Goal: Task Accomplishment & Management: Complete application form

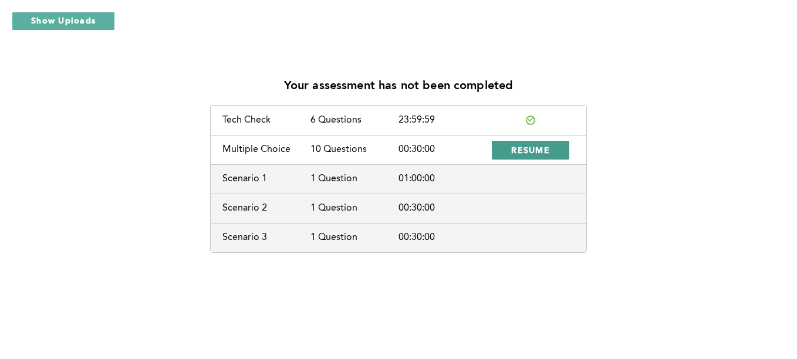
click at [545, 151] on span "RESUME" at bounding box center [530, 149] width 39 height 11
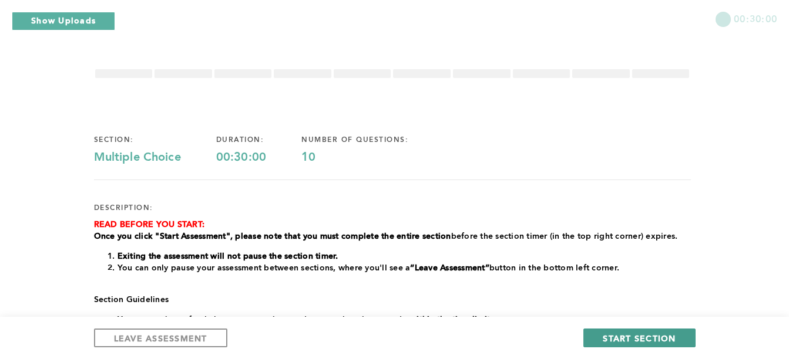
click at [601, 339] on button "START SECTION" at bounding box center [639, 338] width 112 height 19
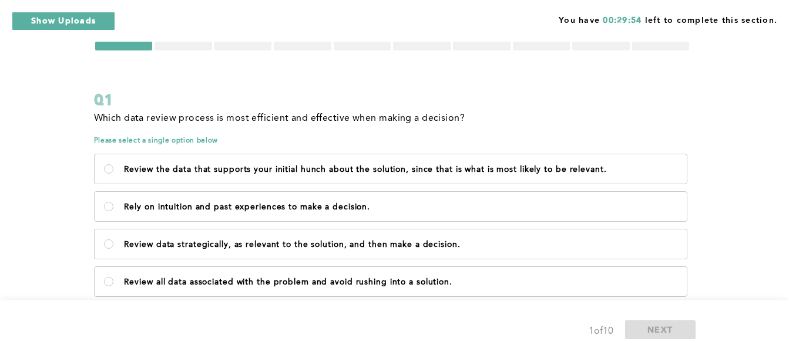
scroll to position [29, 0]
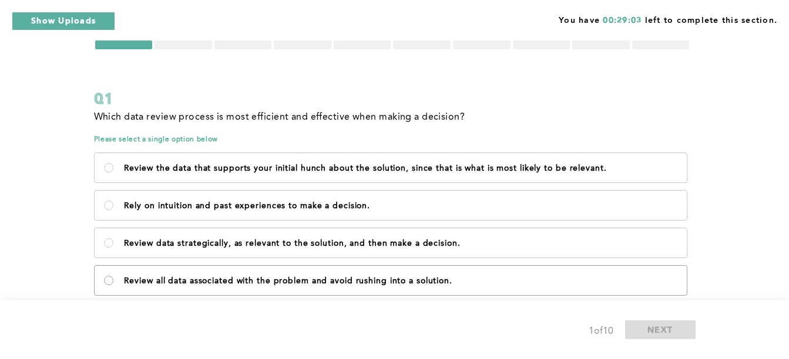
click at [106, 277] on solution\ "Review all data associated with the problem and avoid rushing into a solution." at bounding box center [108, 280] width 9 height 9
radio solution\ "true"
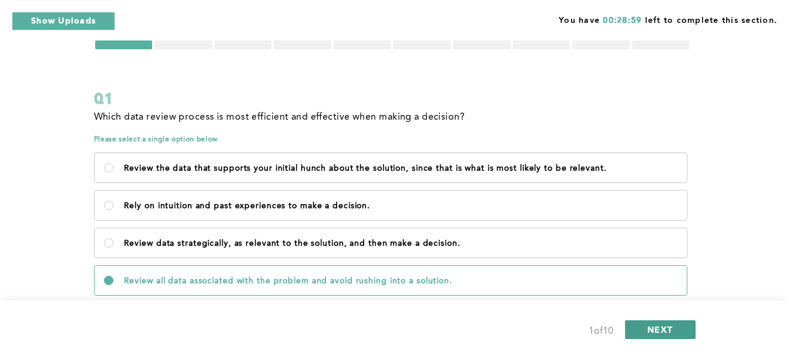
click at [650, 333] on span "NEXT" at bounding box center [659, 329] width 25 height 11
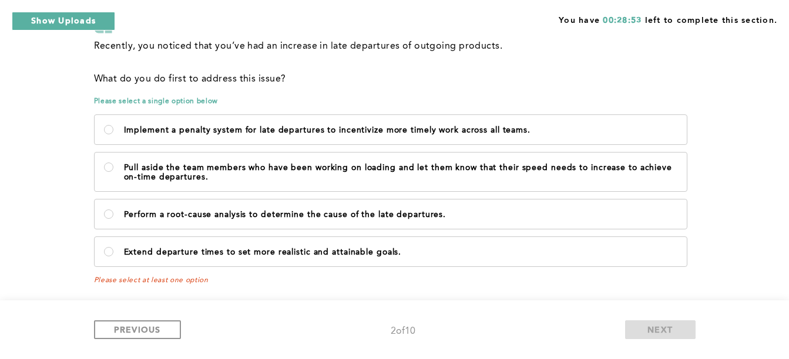
scroll to position [102, 0]
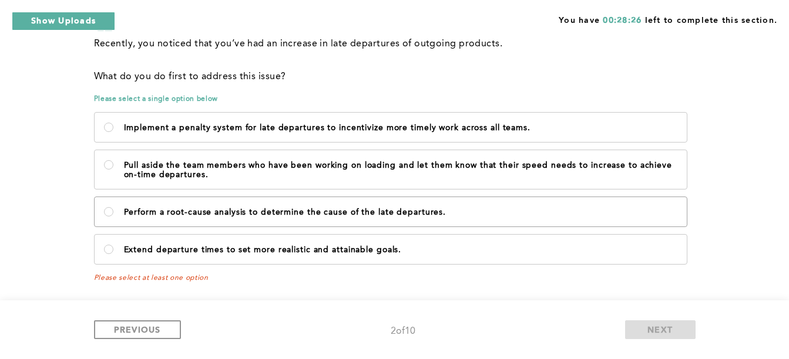
click at [412, 209] on p "Perform a root-cause analysis to determine the cause of the late departures." at bounding box center [400, 212] width 553 height 9
click at [113, 209] on departures\ "Perform a root-cause analysis to determine the cause of the late departures." at bounding box center [108, 211] width 9 height 9
radio departures\ "true"
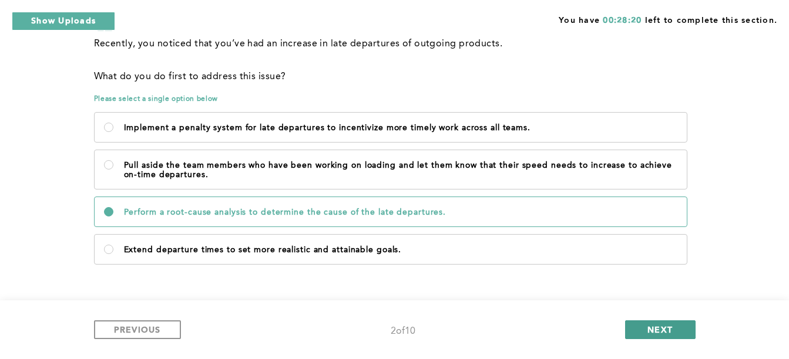
click at [685, 328] on button "NEXT" at bounding box center [660, 330] width 70 height 19
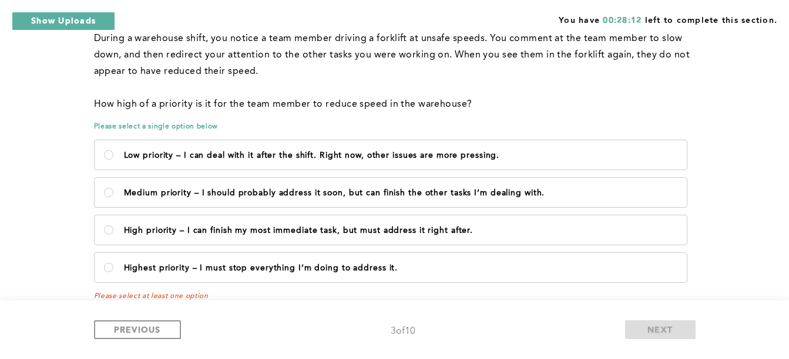
scroll to position [105, 0]
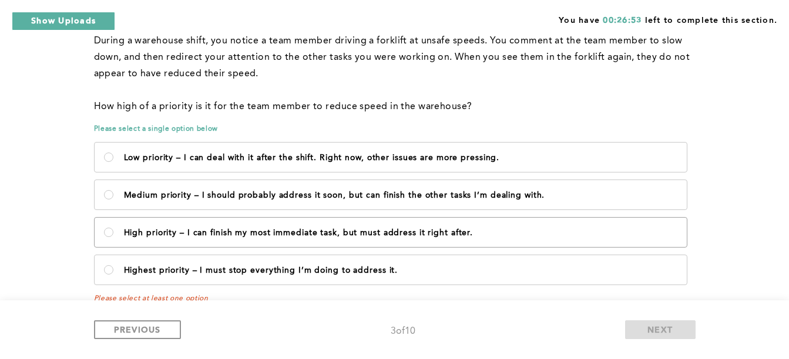
click at [278, 235] on p "High priority – I can finish my most immediate task, but must address it right …" at bounding box center [400, 232] width 553 height 9
click at [113, 235] on after\ "High priority – I can finish my most immediate task, but must address it right …" at bounding box center [108, 232] width 9 height 9
radio after\ "true"
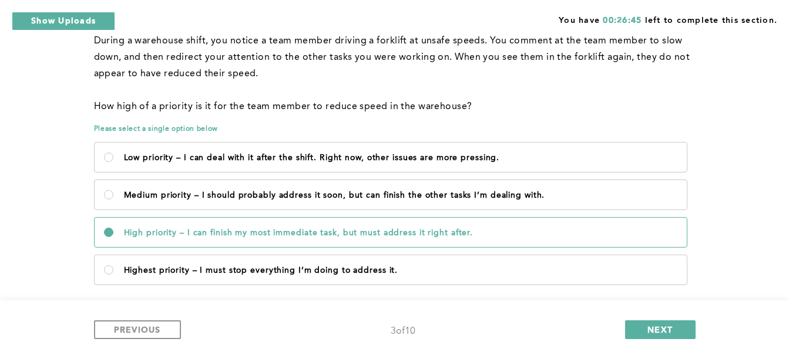
click at [580, 336] on div "PREVIOUS 3 of 10 NEXT" at bounding box center [394, 330] width 601 height 19
click at [663, 326] on span "NEXT" at bounding box center [659, 329] width 25 height 11
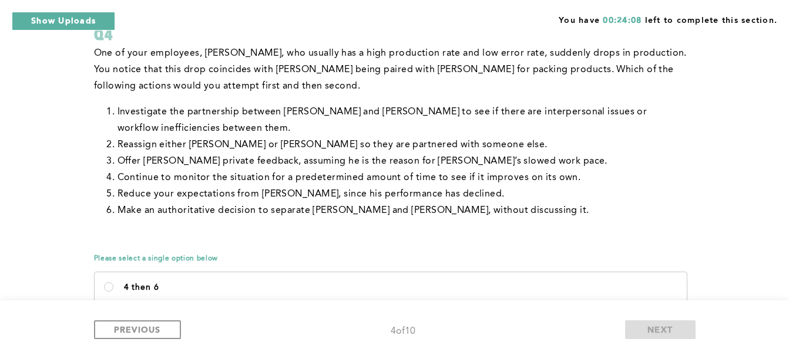
scroll to position [92, 0]
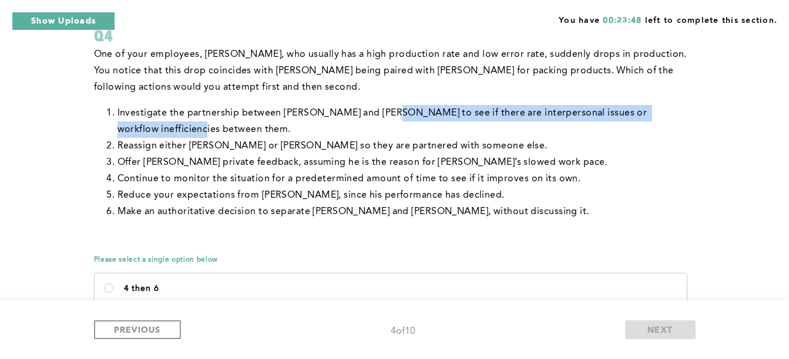
drag, startPoint x: 387, startPoint y: 116, endPoint x: 235, endPoint y: 127, distance: 152.0
click at [235, 127] on li "Investigate the partnership between [PERSON_NAME] and [PERSON_NAME] to see if t…" at bounding box center [403, 121] width 573 height 33
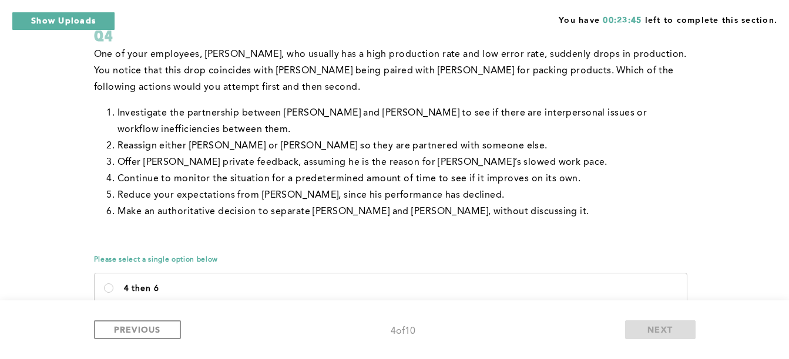
click at [509, 245] on p at bounding box center [392, 238] width 597 height 16
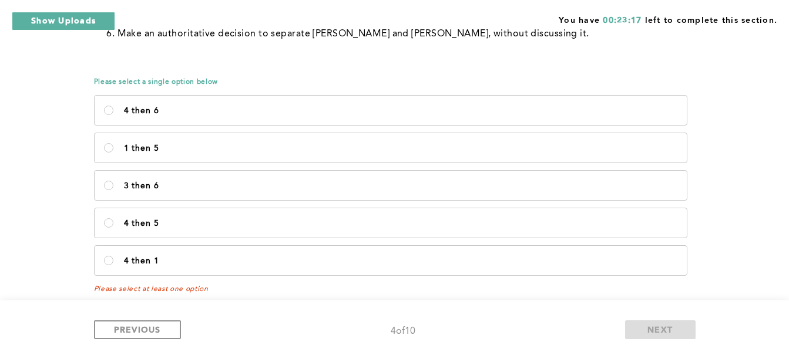
scroll to position [277, 0]
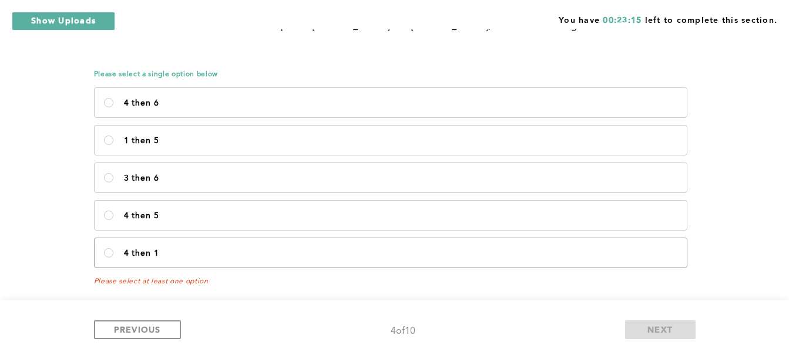
click at [532, 248] on label "4 then 1" at bounding box center [391, 252] width 592 height 29
click at [113, 248] on 1\<\/p\> "4 then 1" at bounding box center [108, 252] width 9 height 9
radio 1\<\/p\> "true"
click at [661, 324] on button "NEXT" at bounding box center [660, 330] width 70 height 19
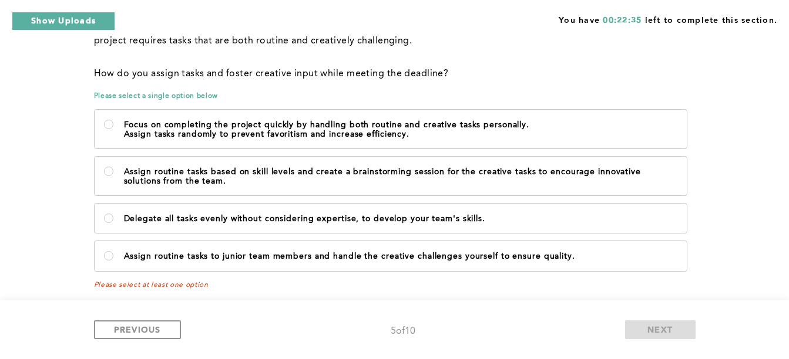
scroll to position [120, 0]
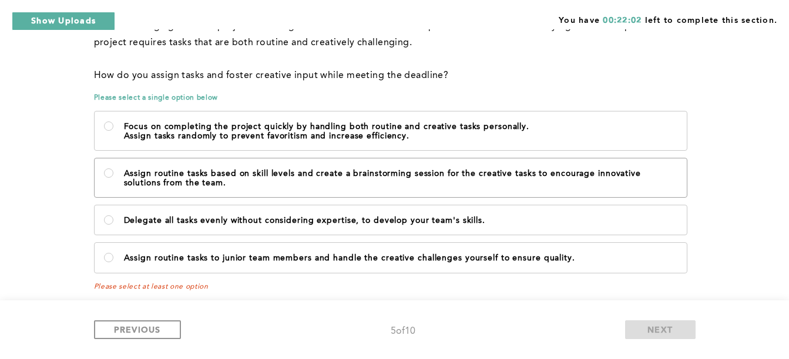
click at [381, 174] on p "Assign routine tasks based on skill levels and create a brainstorming session f…" at bounding box center [400, 178] width 553 height 19
click at [113, 174] on team\ "Assign routine tasks based on skill levels and create a brainstorming session f…" at bounding box center [108, 173] width 9 height 9
radio team\ "true"
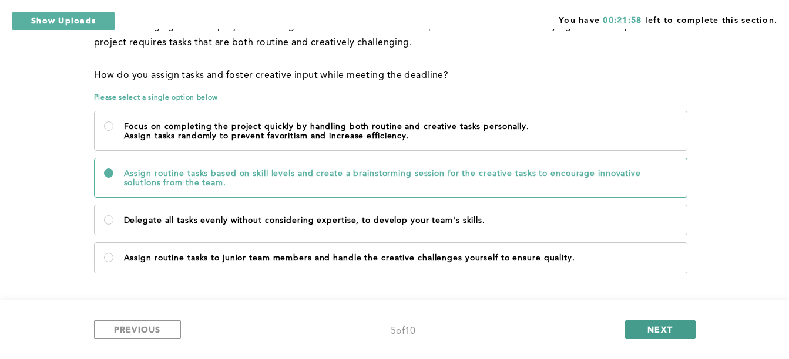
click at [661, 330] on span "NEXT" at bounding box center [659, 329] width 25 height 11
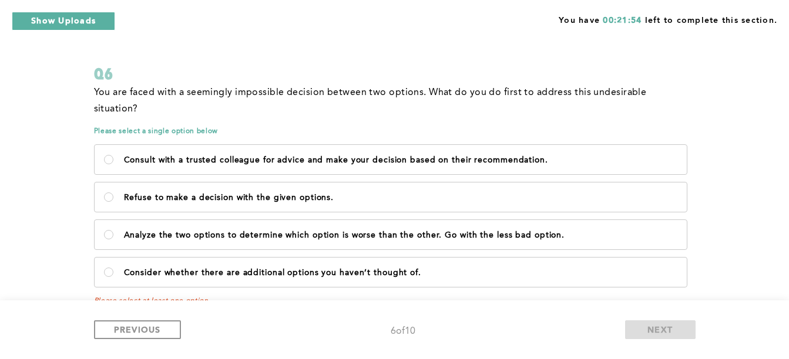
scroll to position [54, 0]
click at [388, 230] on p "Analyze the two options to determine which option is worse than the other. Go w…" at bounding box center [400, 234] width 553 height 9
click at [113, 230] on option\ "Analyze the two options to determine which option is worse than the other. Go w…" at bounding box center [108, 234] width 9 height 9
radio option\ "true"
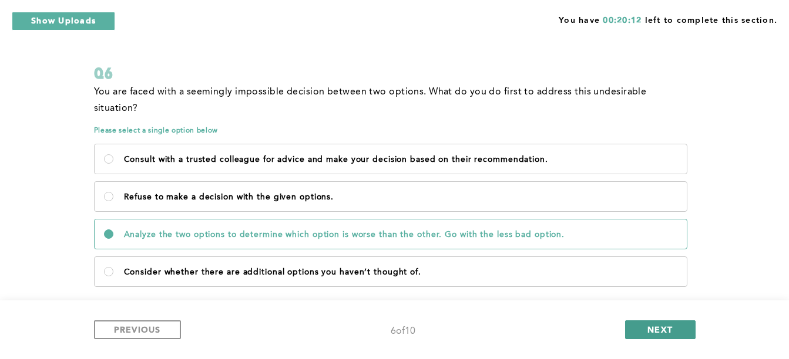
click at [647, 324] on button "NEXT" at bounding box center [660, 330] width 70 height 19
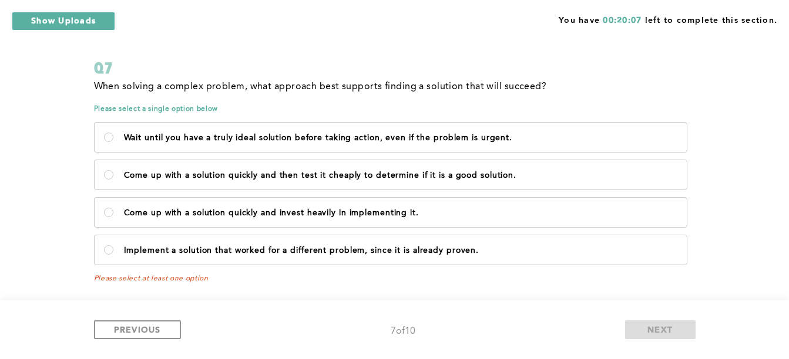
scroll to position [60, 0]
click at [371, 137] on p "Wait until you have a truly ideal solution before taking action, even if the pr…" at bounding box center [400, 137] width 553 height 9
click at [113, 137] on urgent\ "Wait until you have a truly ideal solution before taking action, even if the pr…" at bounding box center [108, 136] width 9 height 9
radio urgent\ "true"
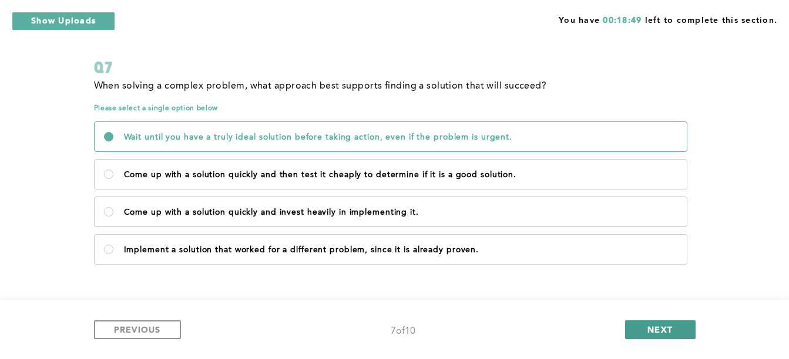
click at [629, 325] on button "NEXT" at bounding box center [660, 330] width 70 height 19
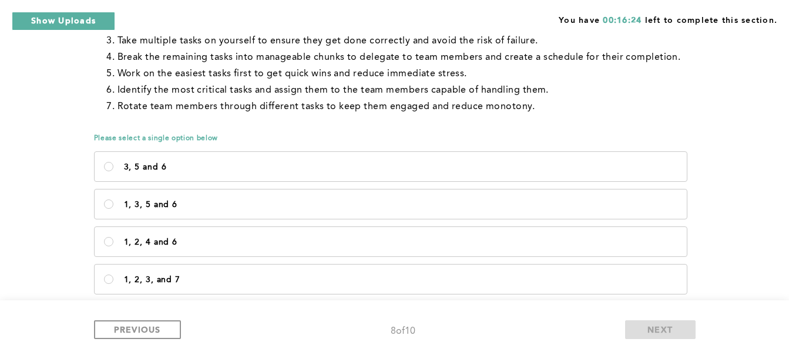
scroll to position [231, 0]
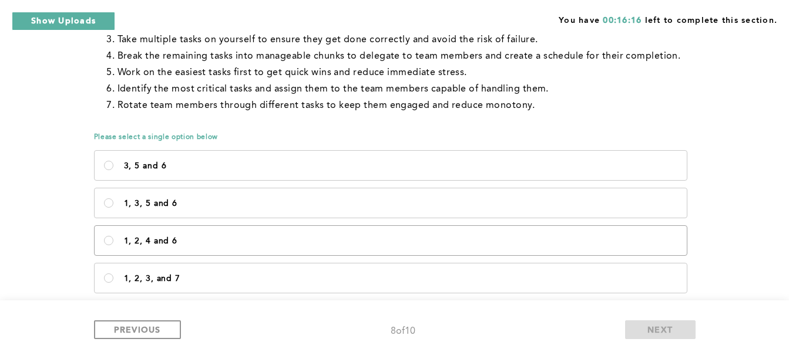
click at [538, 256] on div "1, 2, 4 and 6" at bounding box center [390, 240] width 593 height 31
click at [546, 236] on label "1, 2, 4 and 6" at bounding box center [391, 240] width 592 height 29
click at [113, 236] on 6\<\/p\> "1, 2, 4 and 6" at bounding box center [108, 240] width 9 height 9
radio 6\<\/p\> "true"
click at [643, 328] on button "NEXT" at bounding box center [660, 330] width 70 height 19
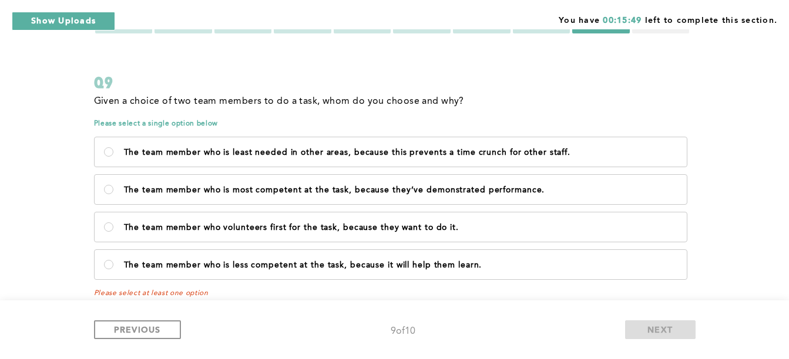
scroll to position [46, 0]
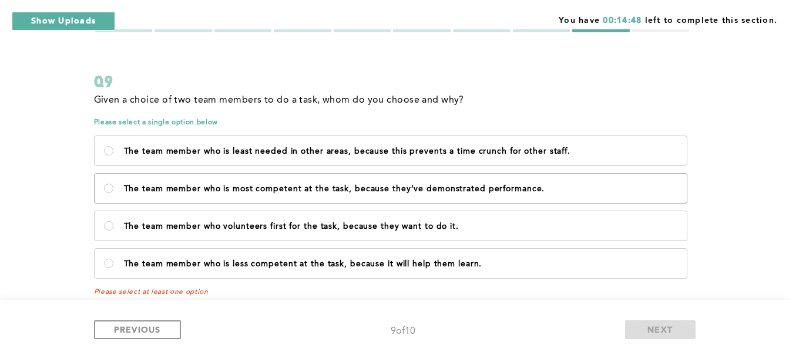
click at [611, 194] on p "The team member who is most competent at the task, because they’ve demonstrated…" at bounding box center [400, 188] width 553 height 9
click at [113, 193] on performance\ "The team member who is most competent at the task, because they’ve demonstrated…" at bounding box center [108, 188] width 9 height 9
radio performance\ "true"
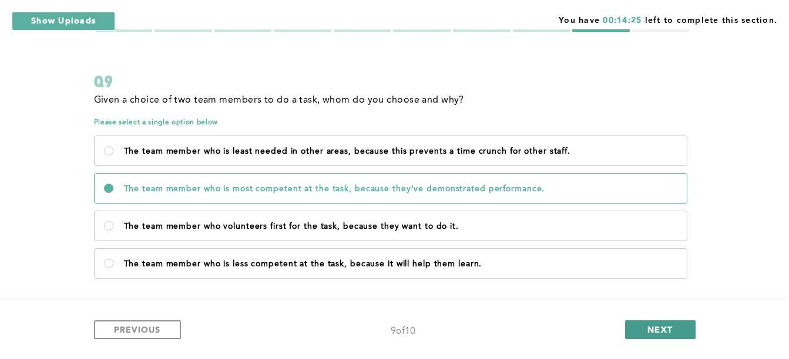
click at [664, 332] on span "NEXT" at bounding box center [659, 329] width 25 height 11
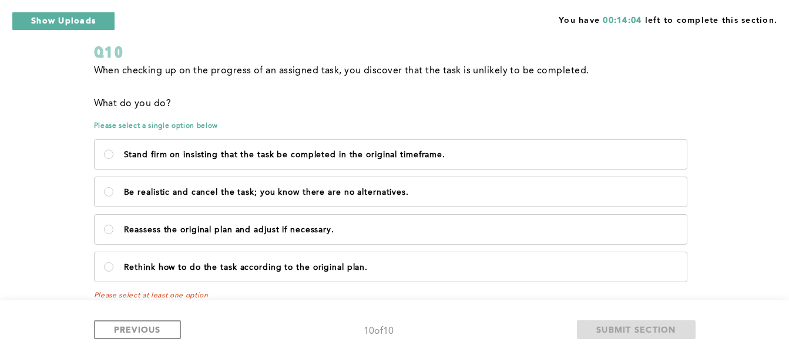
scroll to position [79, 0]
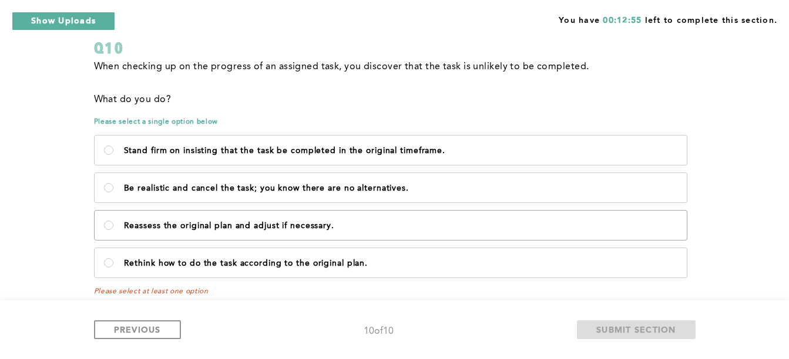
click at [504, 228] on p "Reassess the original plan and adjust if necessary." at bounding box center [400, 225] width 553 height 9
click at [113, 228] on necessary\ "Reassess the original plan and adjust if necessary." at bounding box center [108, 225] width 9 height 9
radio necessary\ "true"
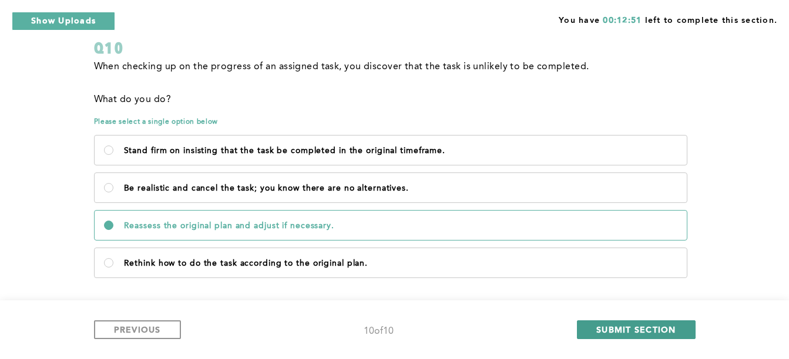
click at [641, 329] on span "SUBMIT SECTION" at bounding box center [636, 329] width 80 height 11
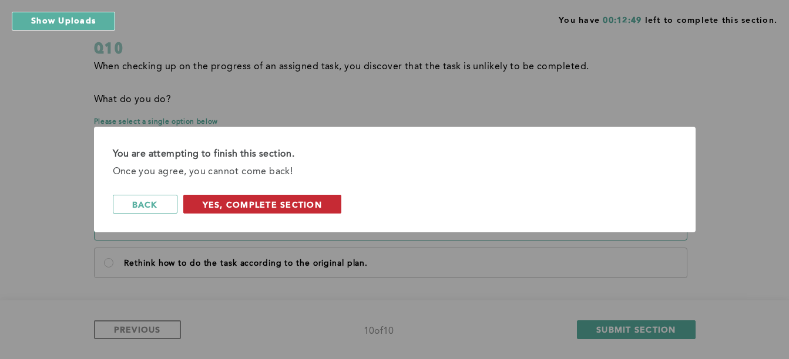
click at [282, 208] on span "Yes, Complete Section" at bounding box center [262, 204] width 119 height 11
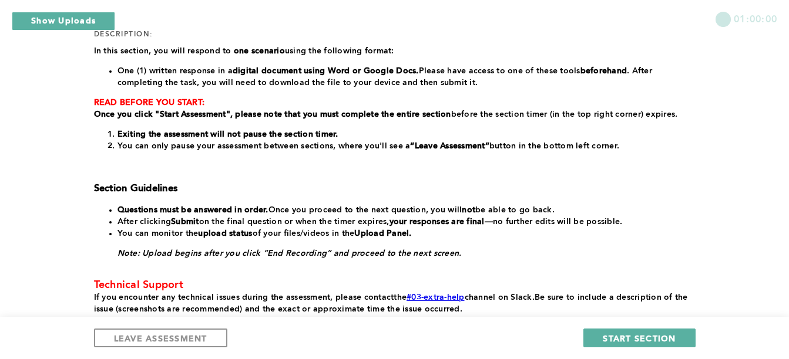
scroll to position [169, 0]
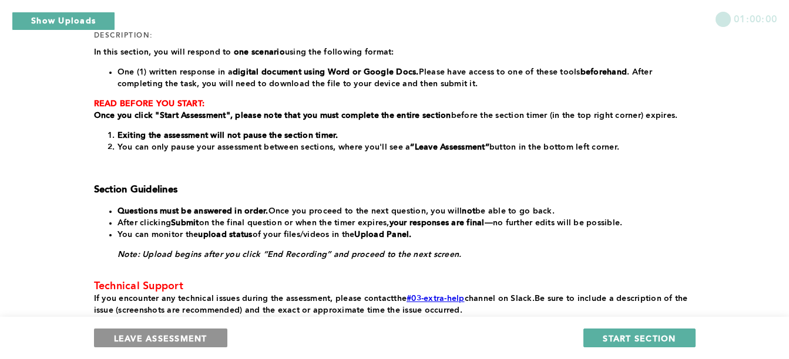
click at [185, 338] on span "LEAVE ASSESSMENT" at bounding box center [160, 338] width 93 height 11
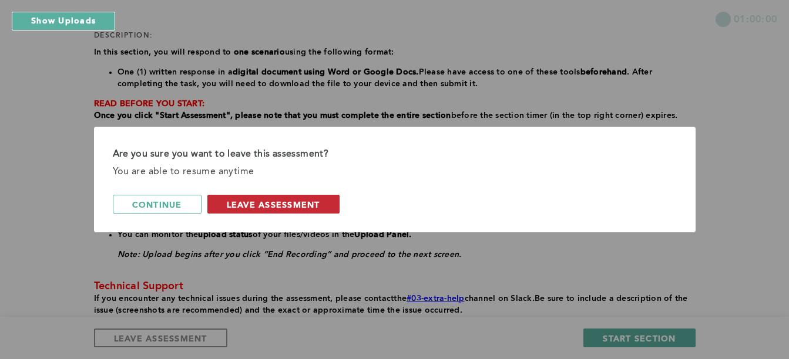
click at [301, 201] on span "leave assessment" at bounding box center [273, 204] width 93 height 11
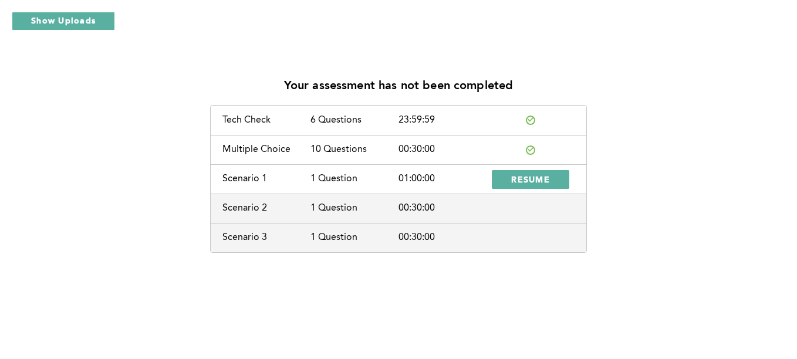
click at [662, 214] on div "Your assessment has not been completed Tech Check 6 Questions 23:59:59 Multiple…" at bounding box center [398, 160] width 779 height 185
click at [714, 225] on div "Your assessment has not been completed Tech Check 6 Questions 23:59:59 Multiple…" at bounding box center [398, 160] width 779 height 185
click at [317, 244] on div "Scenario 3 1 Question 00:30:00" at bounding box center [399, 237] width 376 height 29
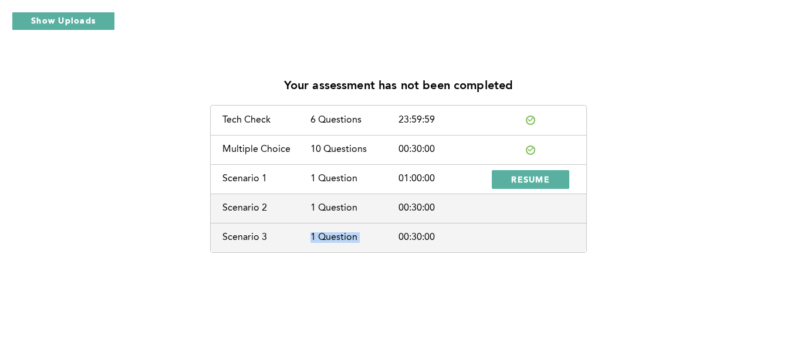
click at [317, 244] on div "Scenario 3 1 Question 00:30:00" at bounding box center [399, 237] width 376 height 29
click at [664, 137] on div "Your assessment has not been completed Tech Check 6 Questions 23:59:59 Multiple…" at bounding box center [398, 160] width 779 height 185
